Goal: Information Seeking & Learning: Learn about a topic

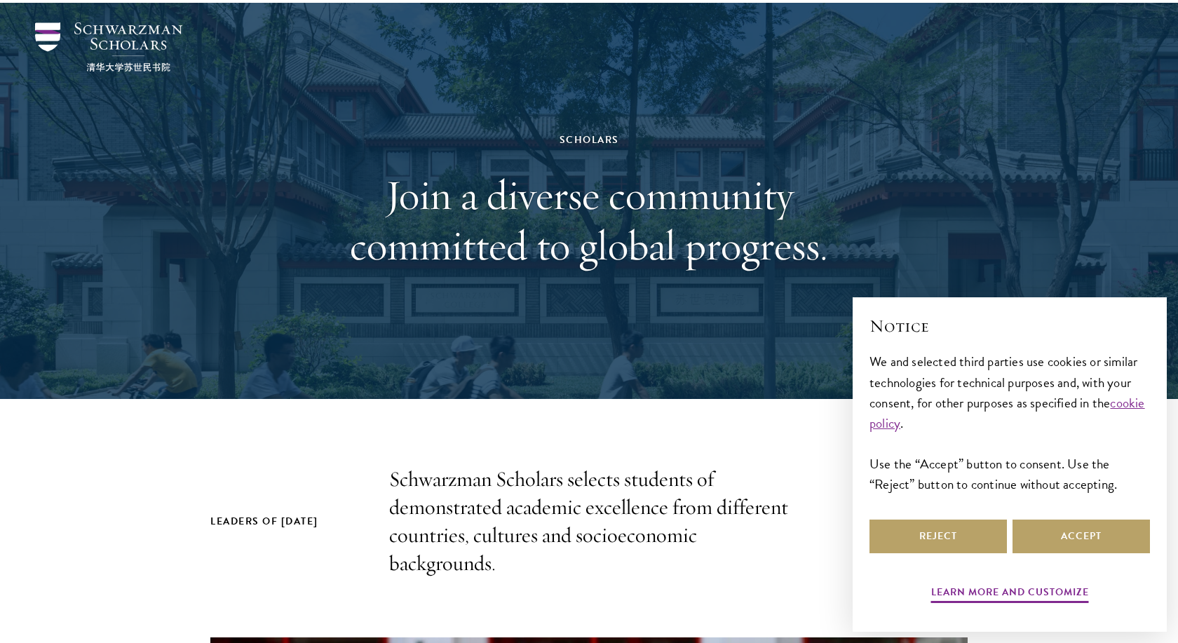
scroll to position [71, 0]
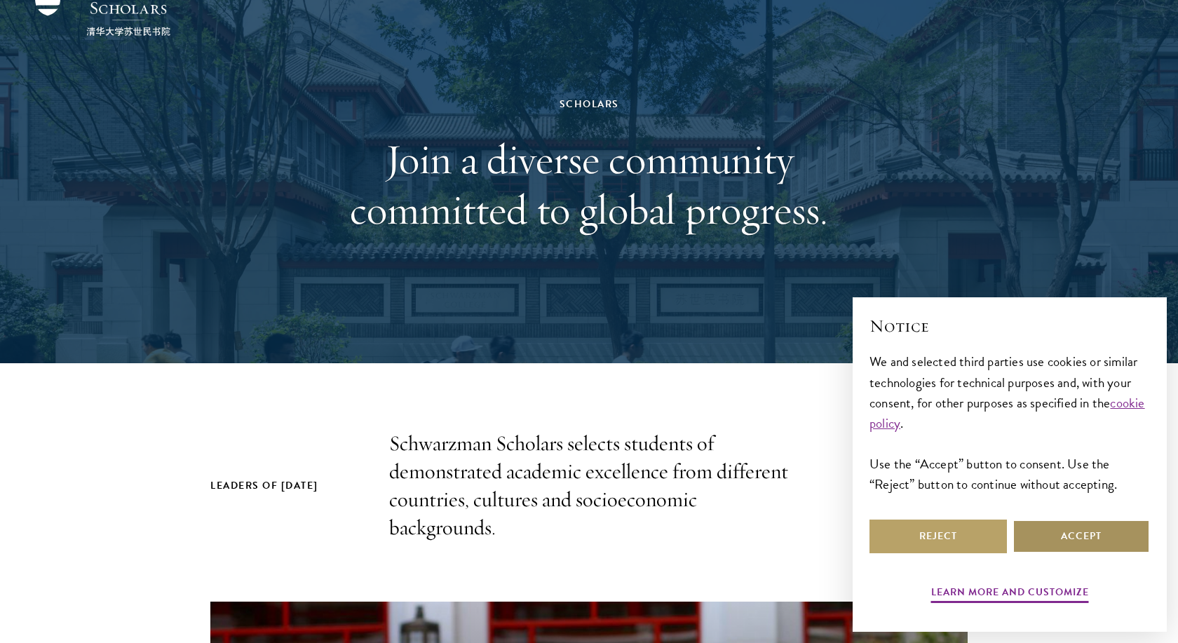
click at [1060, 539] on button "Accept" at bounding box center [1080, 536] width 137 height 34
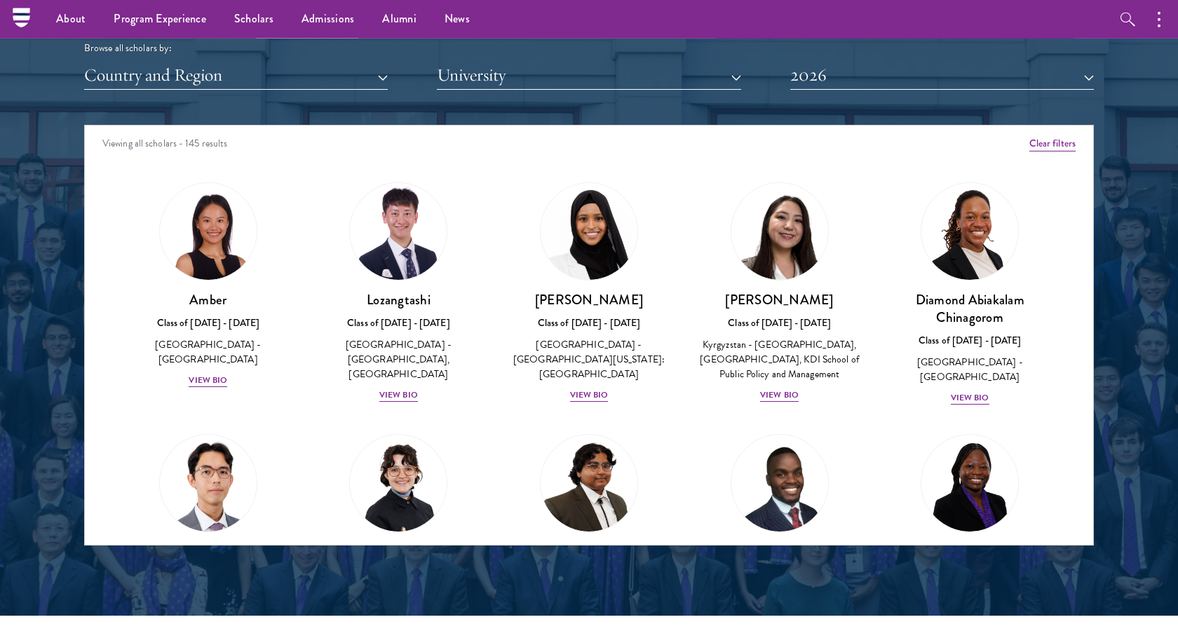
scroll to position [1731, 0]
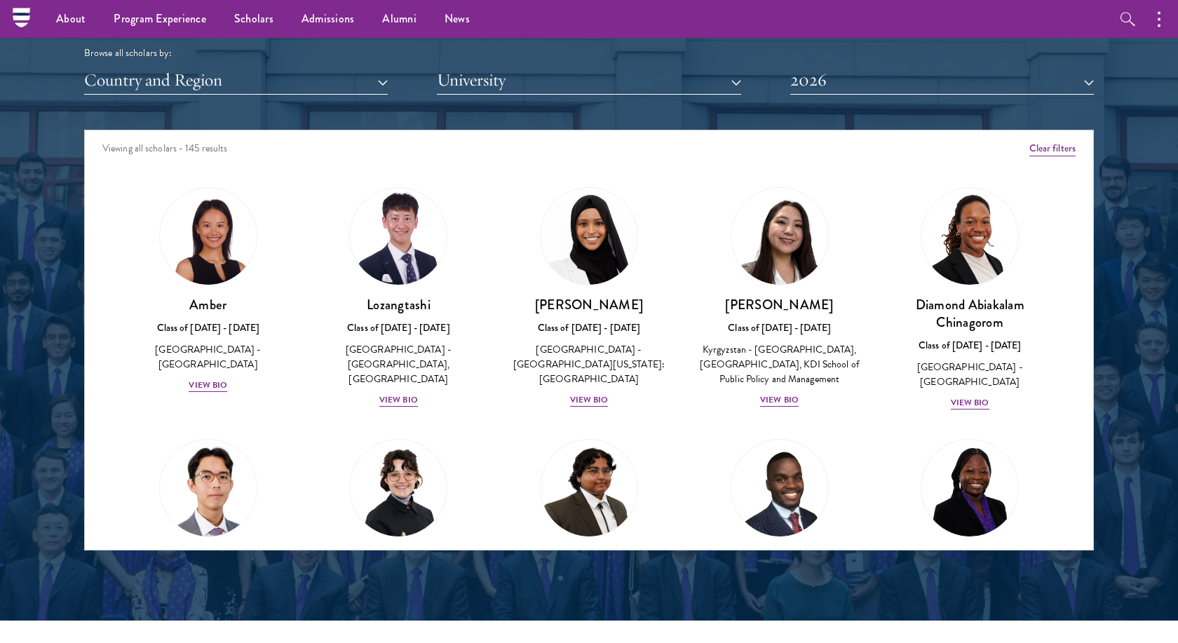
click at [359, 86] on button "Country and Region" at bounding box center [235, 81] width 303 height 29
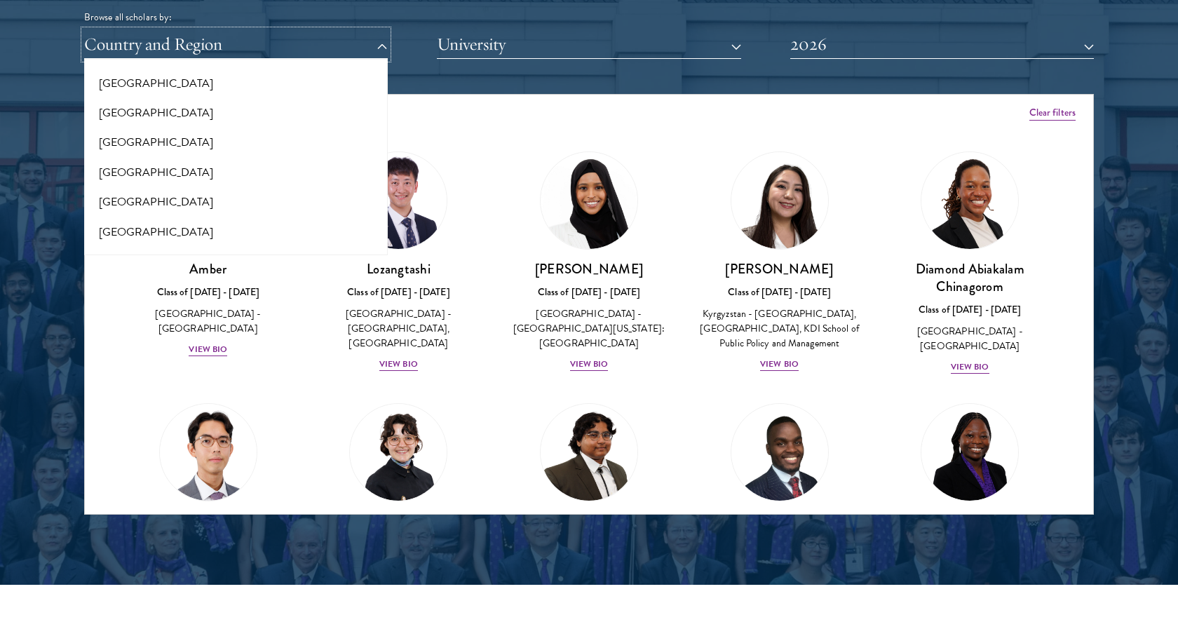
scroll to position [2940, 0]
click at [205, 86] on button "[GEOGRAPHIC_DATA]" at bounding box center [235, 87] width 295 height 29
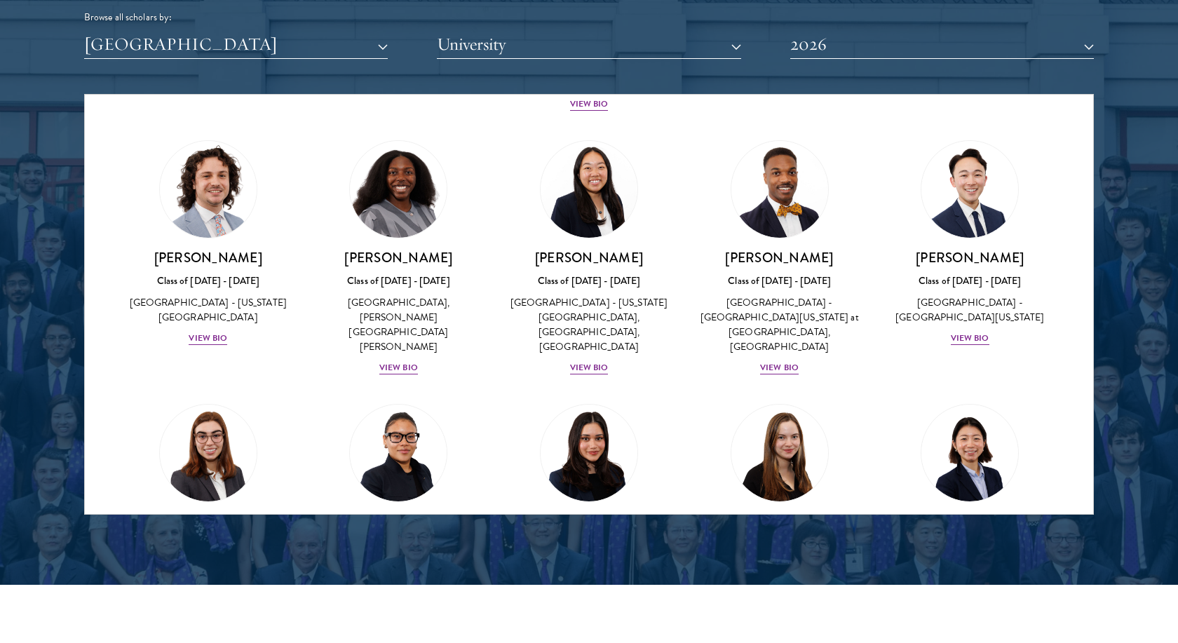
scroll to position [1074, 0]
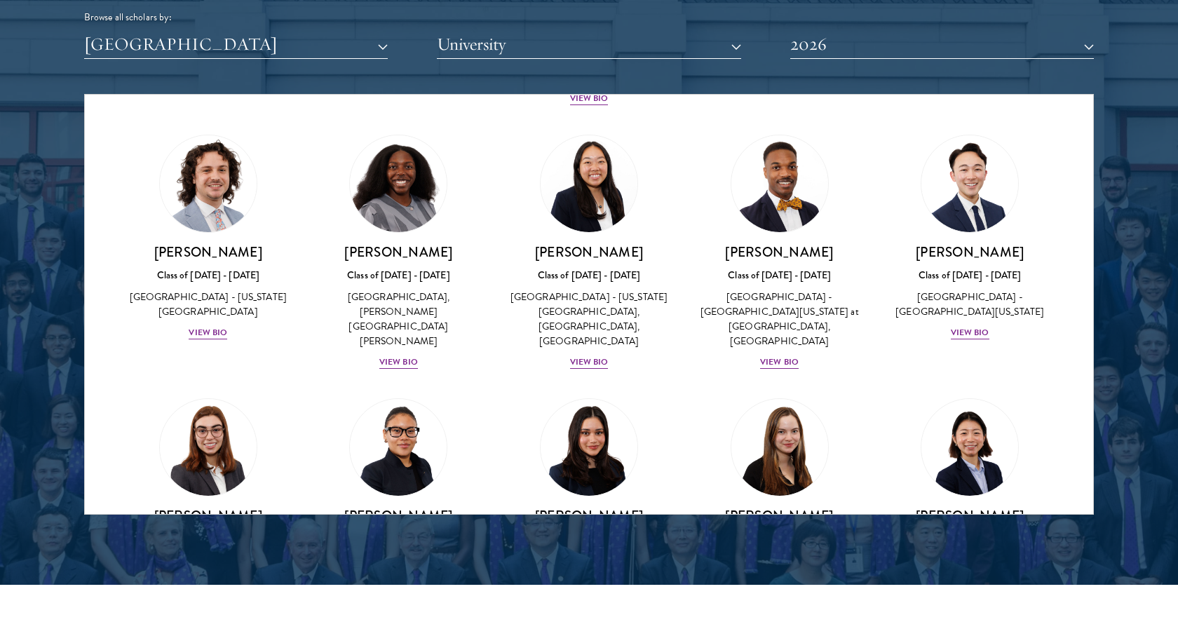
drag, startPoint x: 1094, startPoint y: 279, endPoint x: 1088, endPoint y: 289, distance: 11.7
click at [1088, 288] on section "Scholar Directory Congratulations and welcome to the Schwarzman Scholars Class …" at bounding box center [589, 158] width 1178 height 853
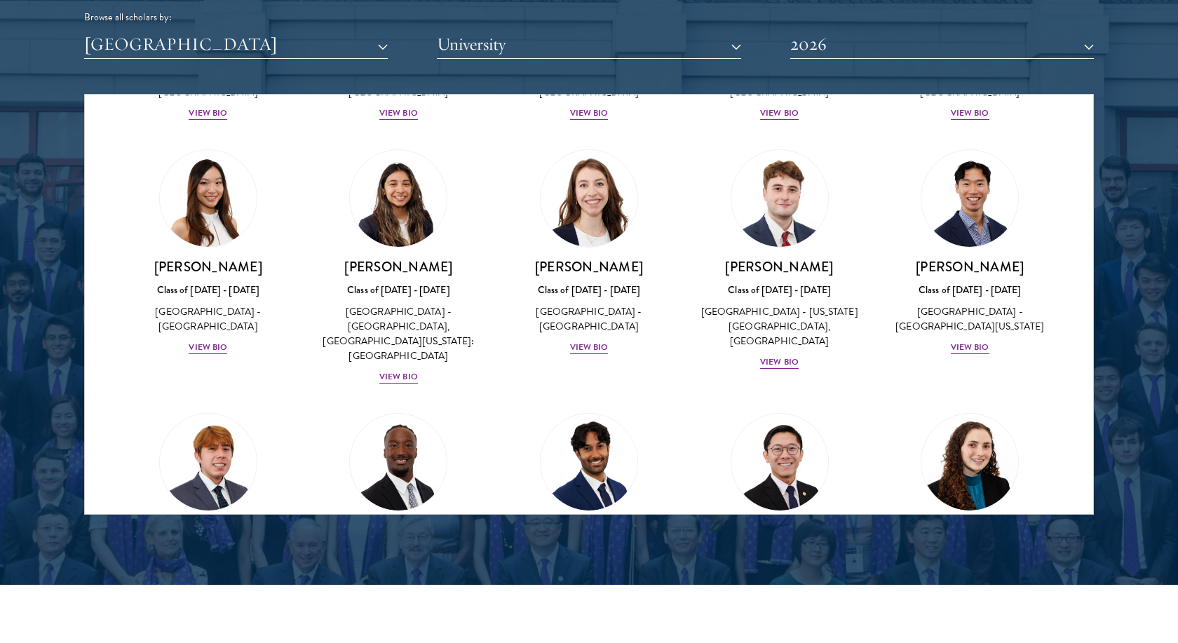
scroll to position [1942, 0]
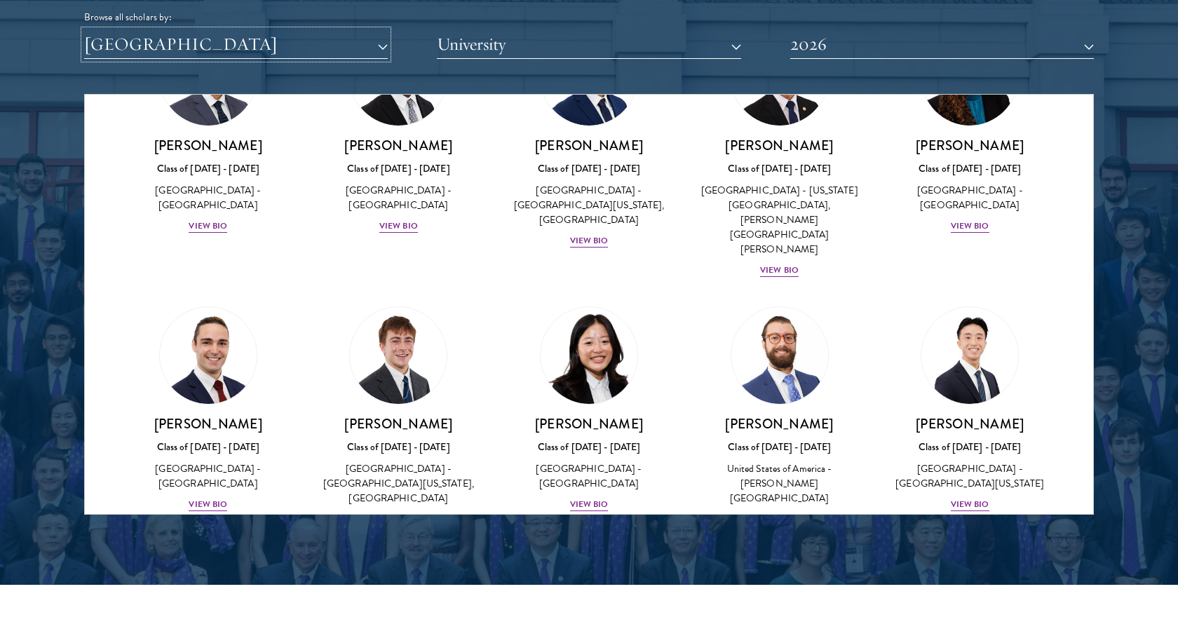
click at [378, 48] on button "[GEOGRAPHIC_DATA]" at bounding box center [235, 44] width 303 height 29
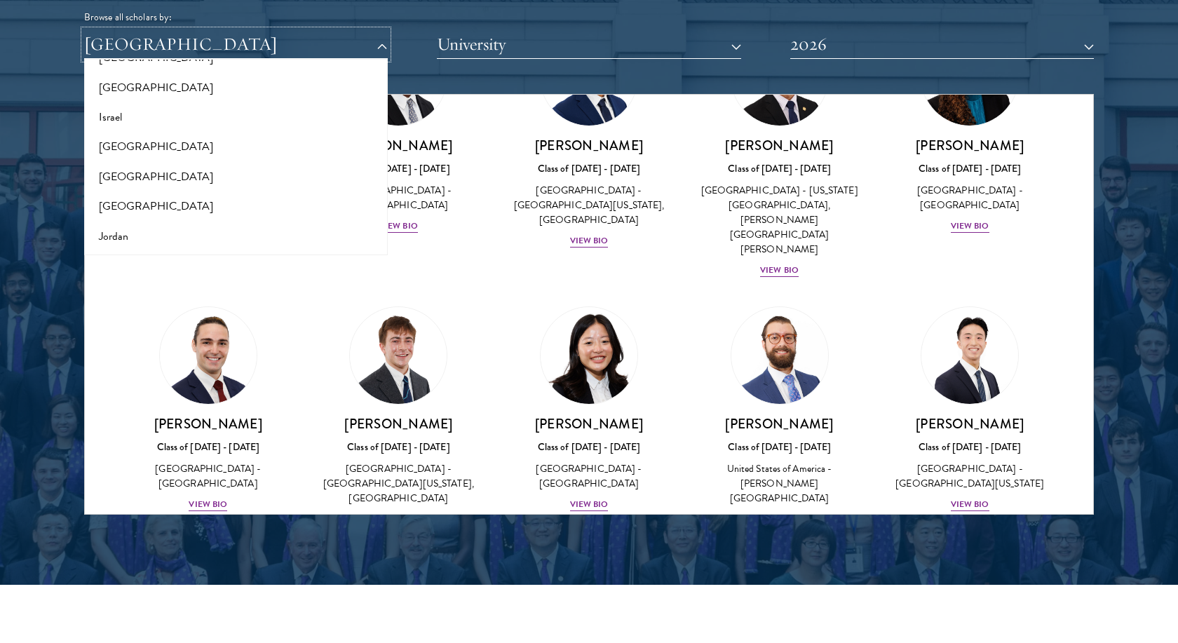
scroll to position [1011, 0]
click at [123, 206] on button "[GEOGRAPHIC_DATA]" at bounding box center [235, 203] width 295 height 29
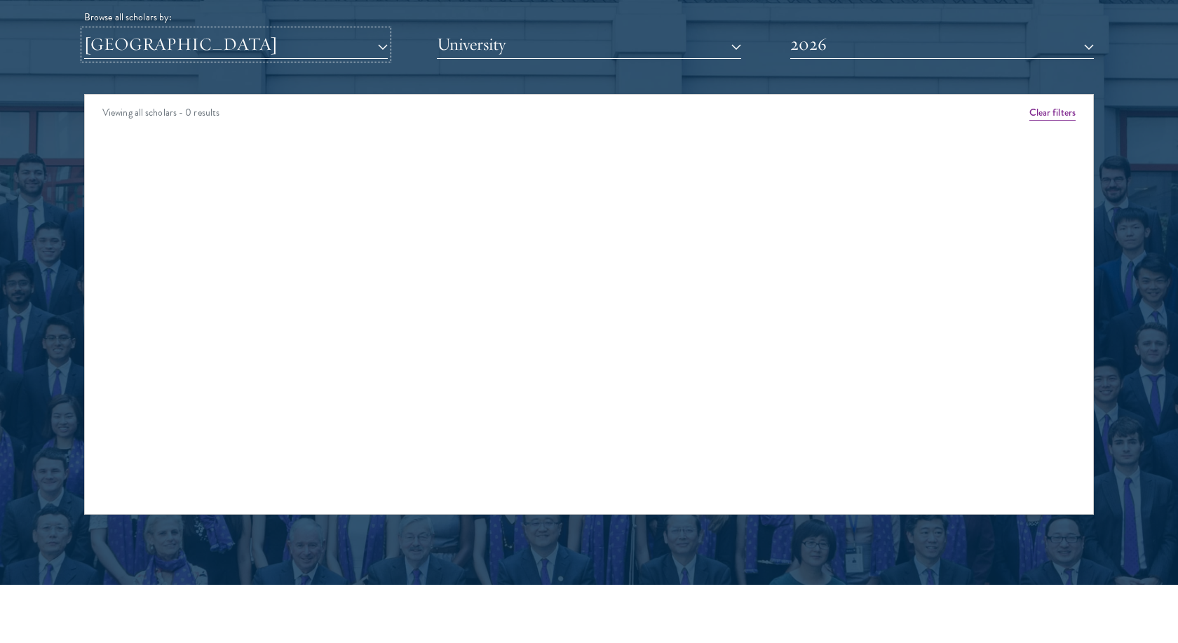
click at [381, 42] on button "[GEOGRAPHIC_DATA]" at bounding box center [235, 44] width 303 height 29
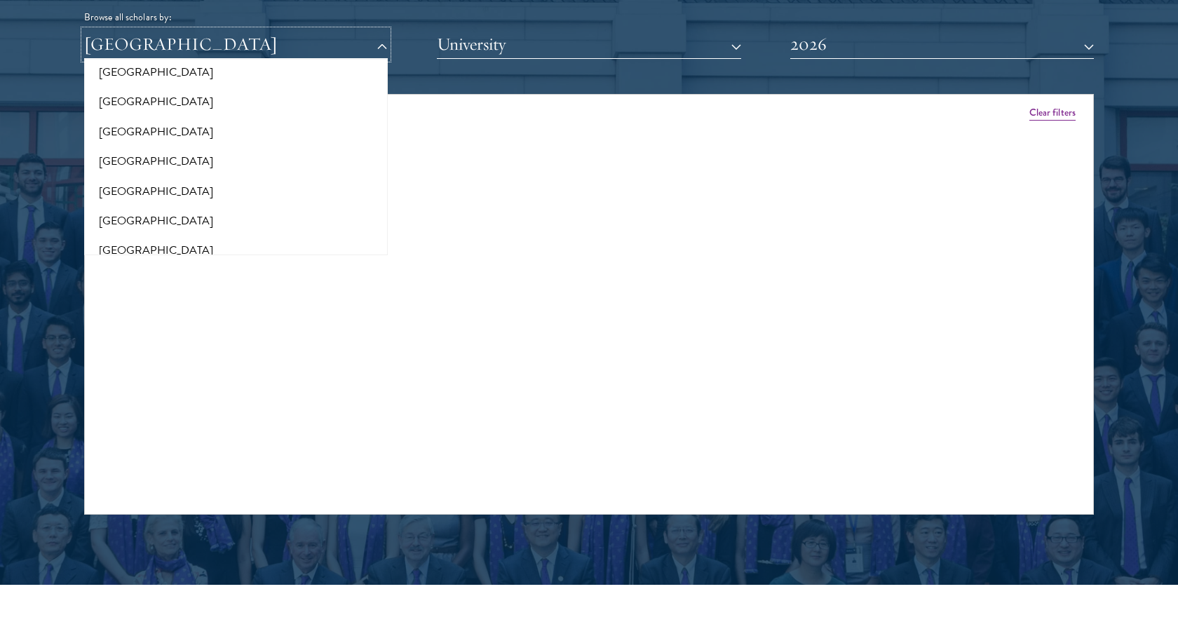
scroll to position [2238, 0]
click at [132, 196] on button "[GEOGRAPHIC_DATA]" at bounding box center [235, 193] width 295 height 29
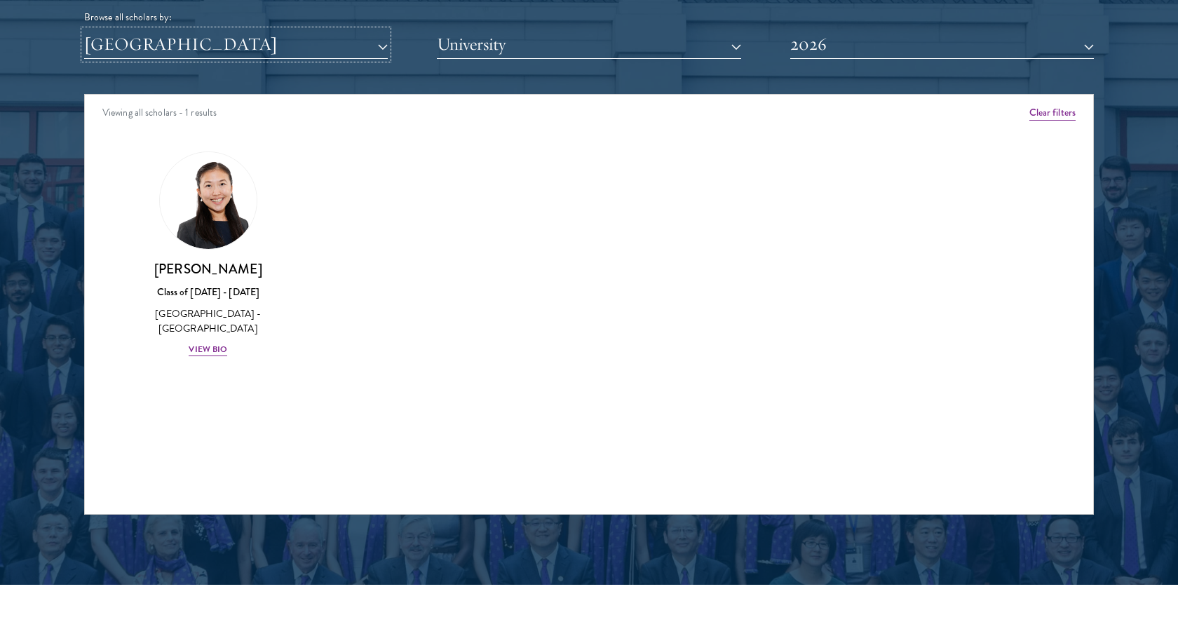
click at [264, 55] on button "[GEOGRAPHIC_DATA]" at bounding box center [235, 44] width 303 height 29
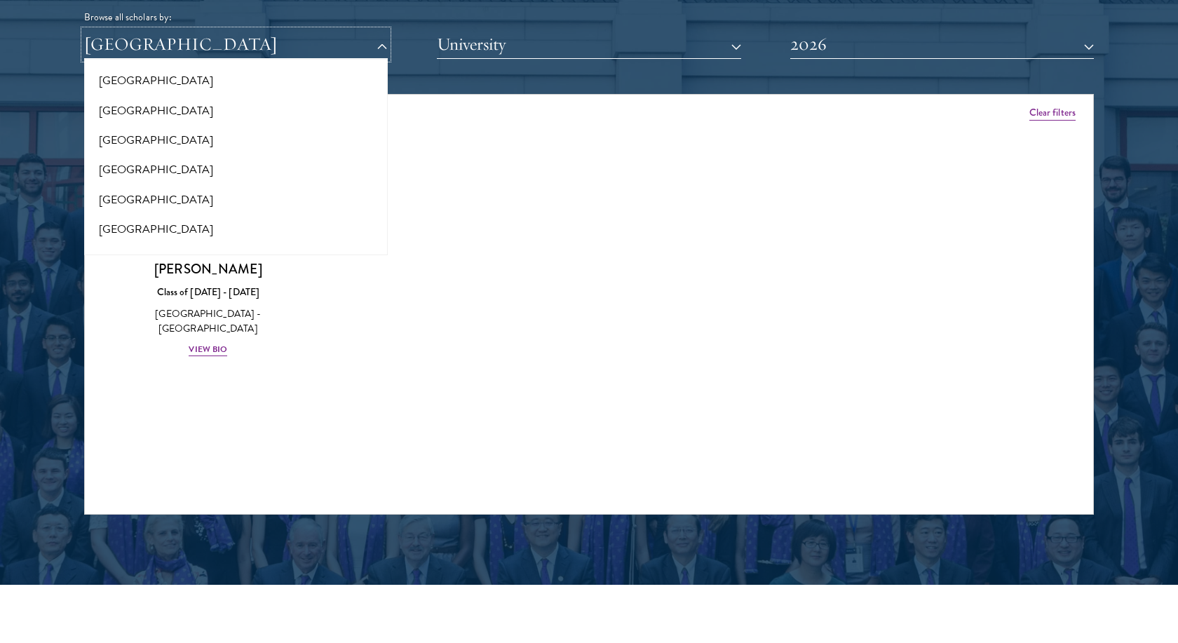
scroll to position [53, 0]
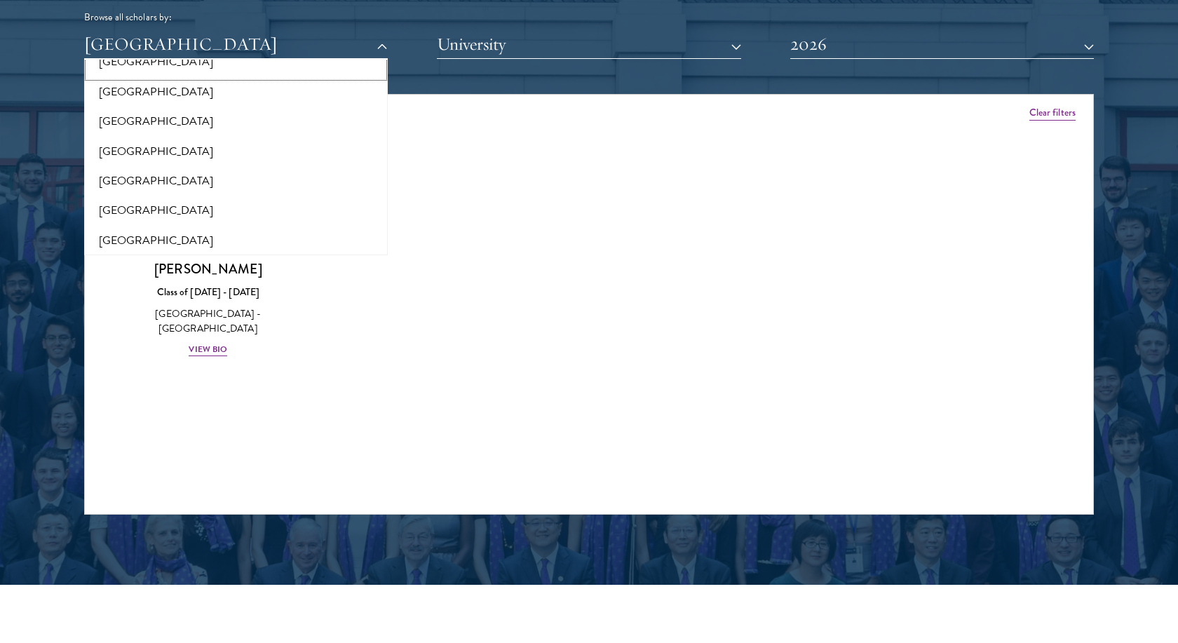
drag, startPoint x: 378, startPoint y: 76, endPoint x: 378, endPoint y: 62, distance: 14.7
click at [378, 62] on button "[GEOGRAPHIC_DATA]" at bounding box center [235, 61] width 295 height 29
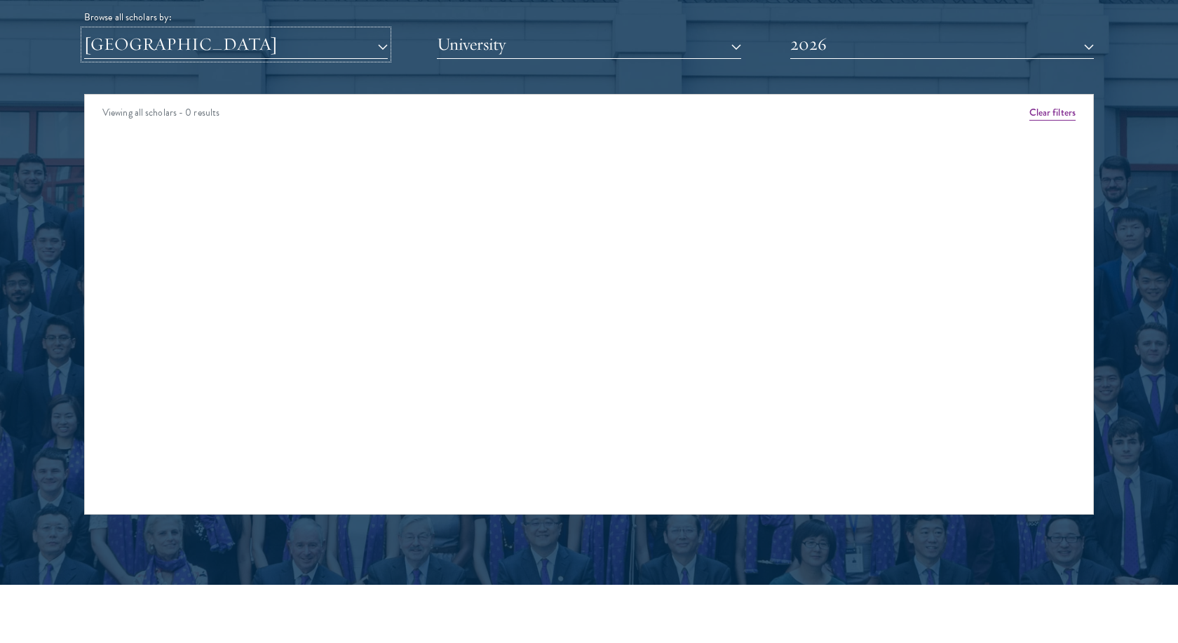
click at [379, 50] on button "[GEOGRAPHIC_DATA]" at bounding box center [235, 44] width 303 height 29
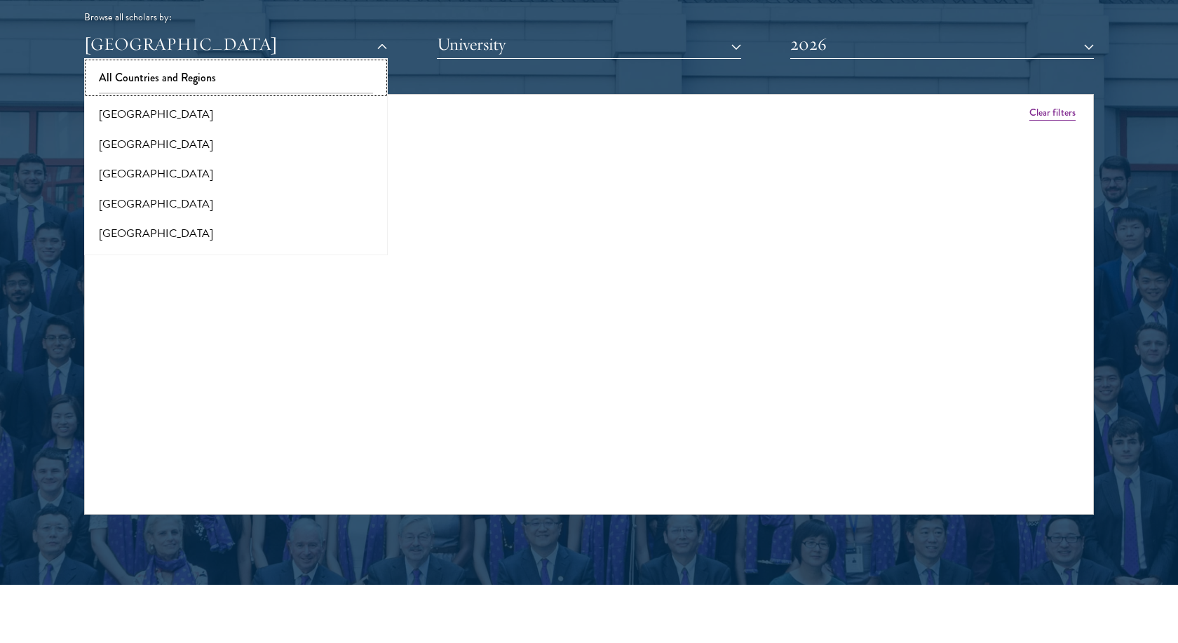
click at [152, 88] on button "All Countries and Regions" at bounding box center [235, 77] width 295 height 29
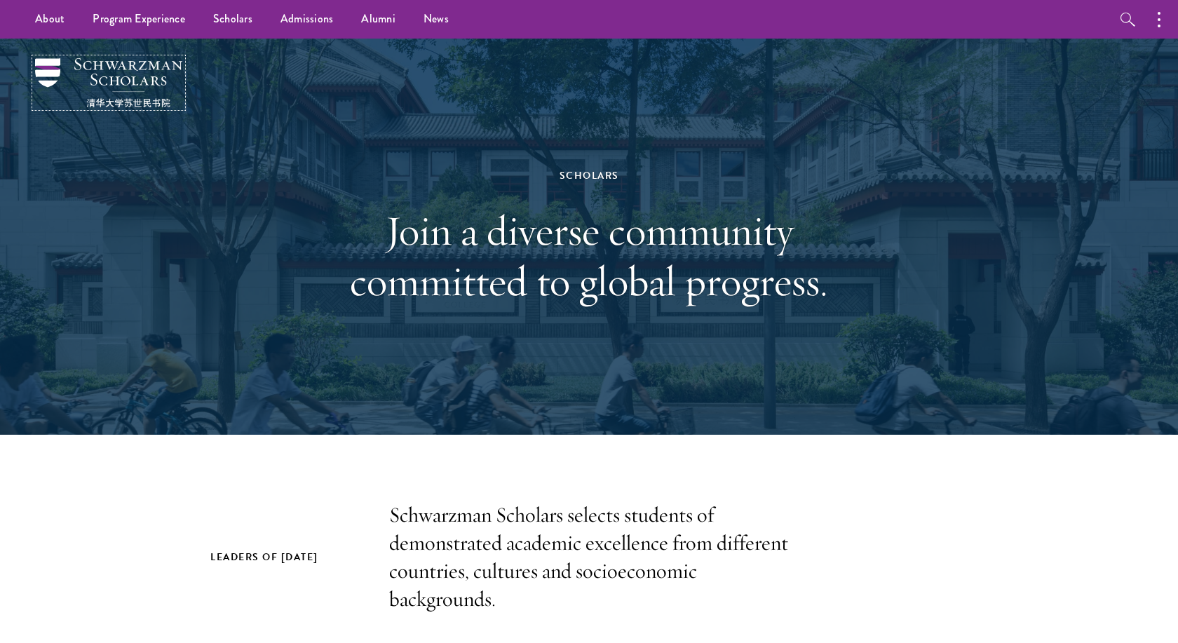
click at [151, 78] on img at bounding box center [108, 82] width 147 height 49
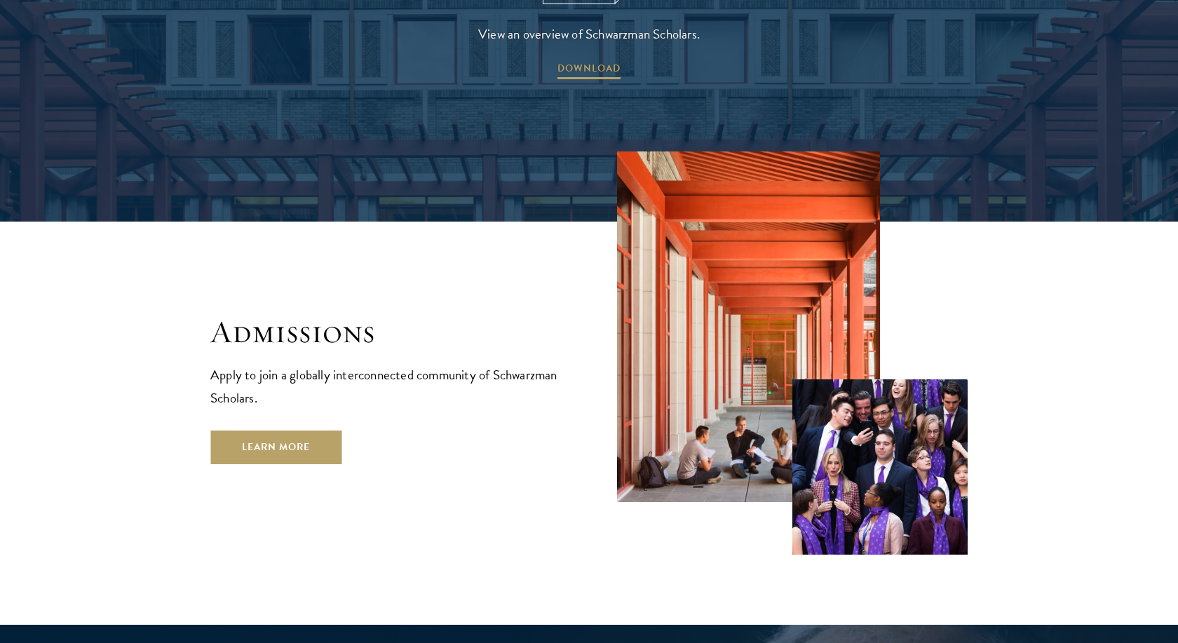
scroll to position [2263, 0]
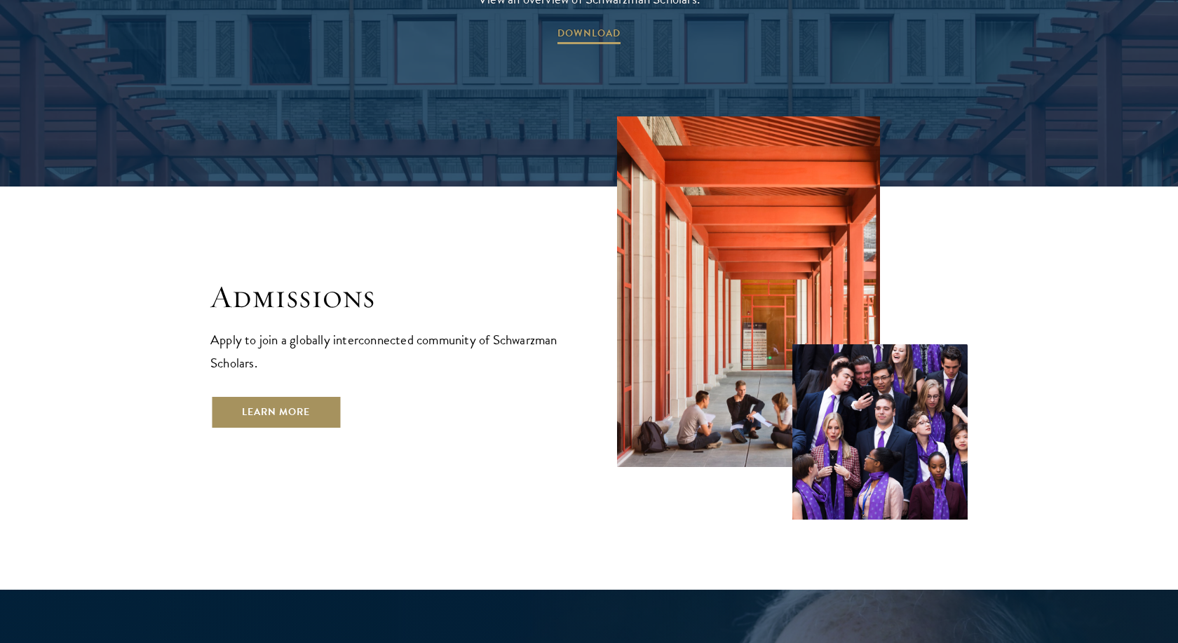
click at [295, 395] on link "Learn More" at bounding box center [275, 412] width 131 height 34
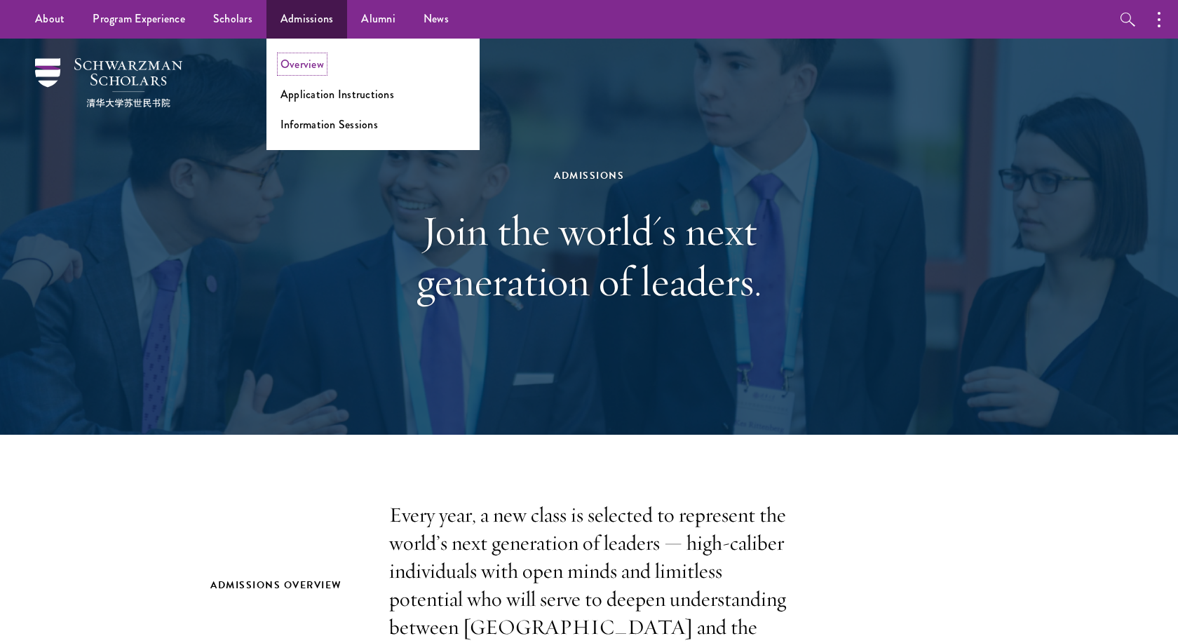
click at [302, 67] on link "Overview" at bounding box center [301, 64] width 43 height 16
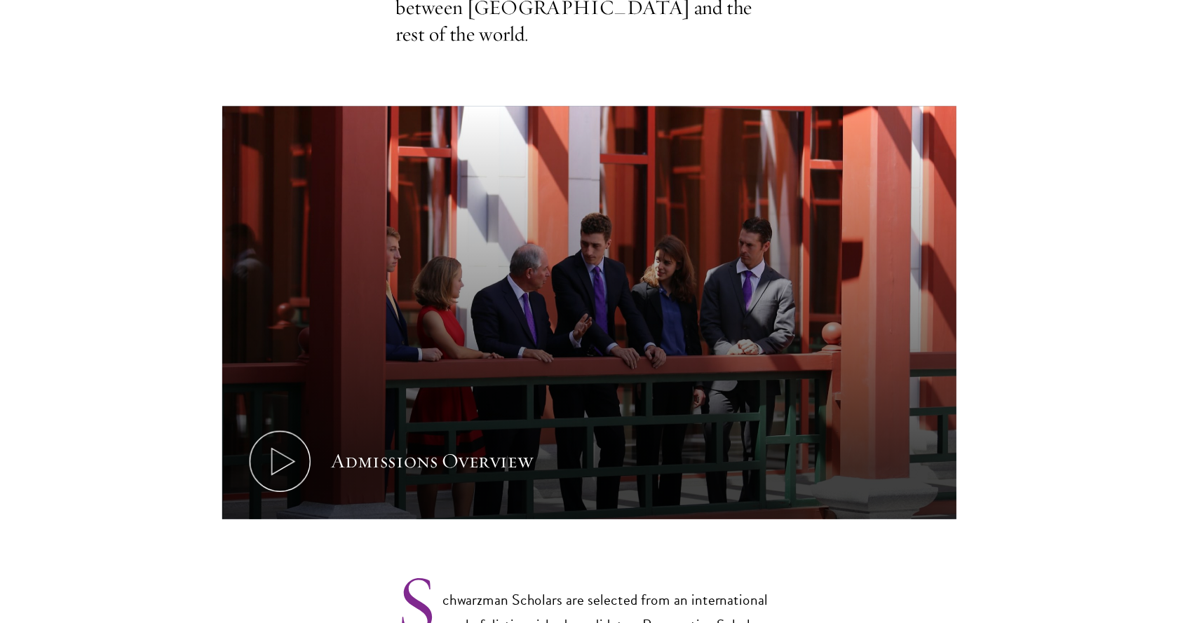
scroll to position [1238, 0]
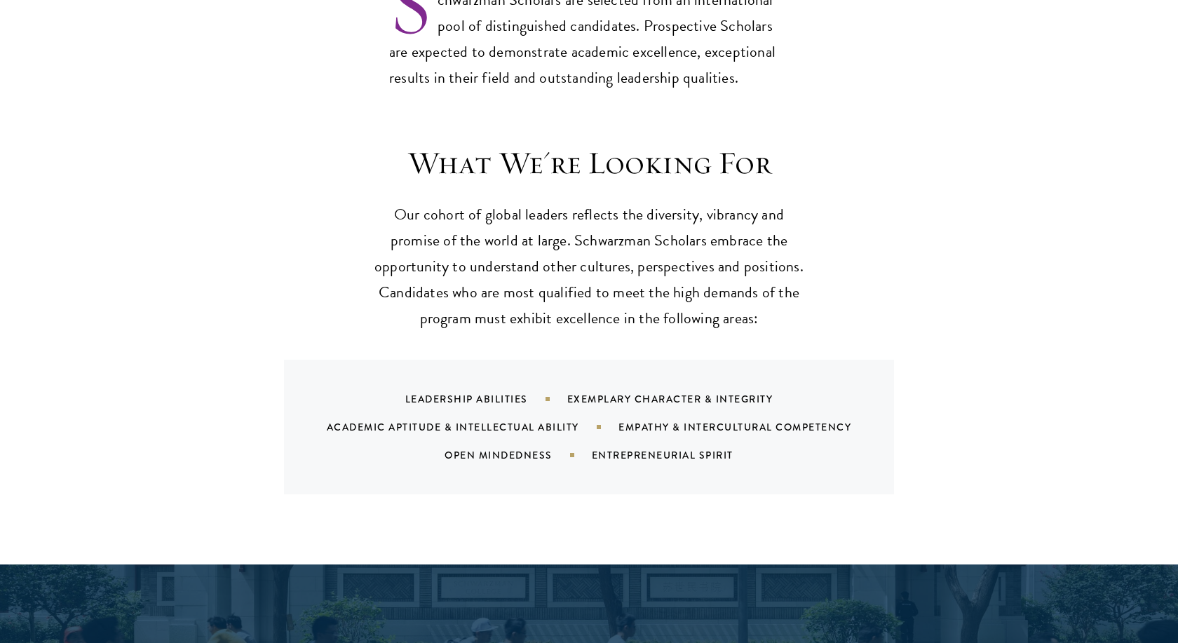
click at [850, 303] on div "What We're Looking For Our cohort of global leaders reflects the diversity, vib…" at bounding box center [588, 319] width 757 height 350
